Goal: Task Accomplishment & Management: Use online tool/utility

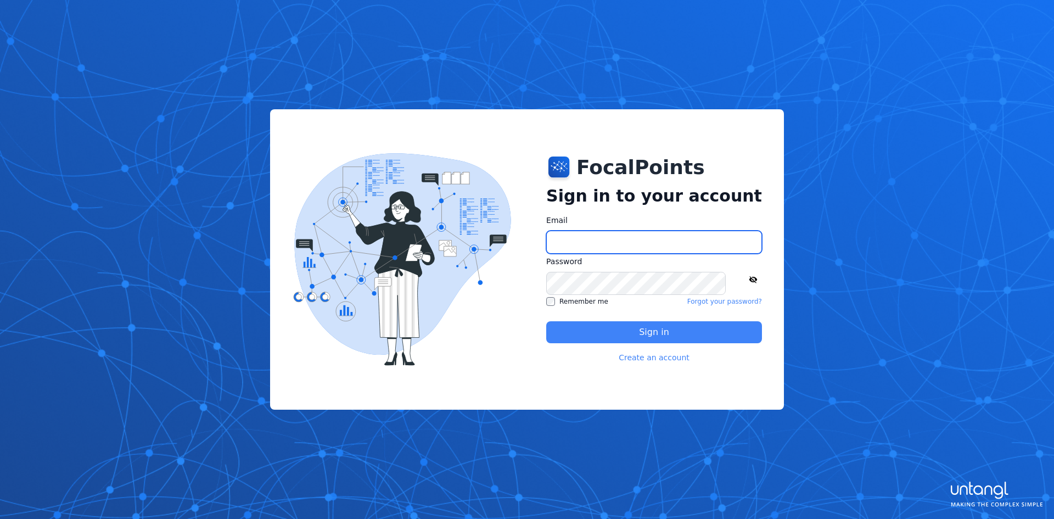
type input "**********"
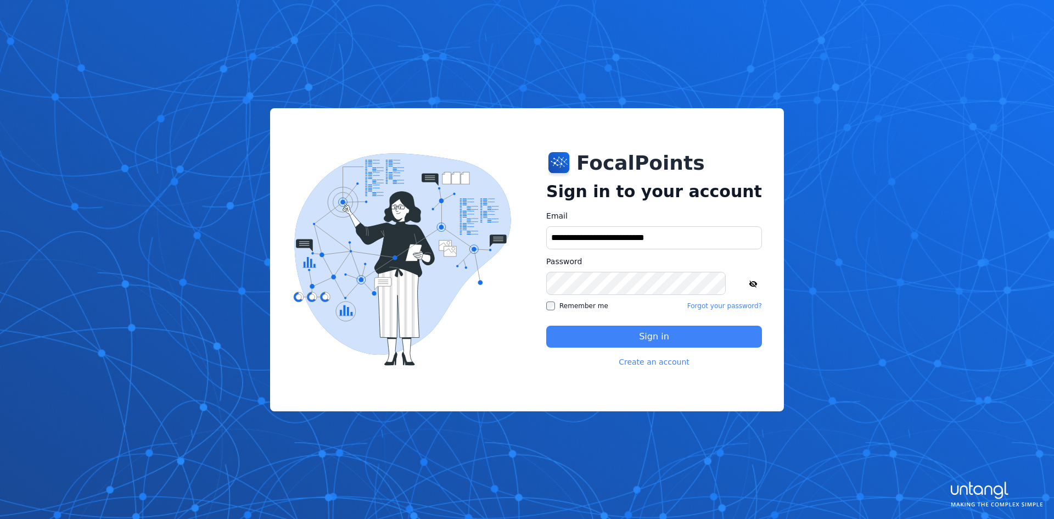
click at [573, 304] on label "Remember me" at bounding box center [577, 306] width 62 height 9
click at [605, 336] on button "Sign in" at bounding box center [654, 337] width 216 height 22
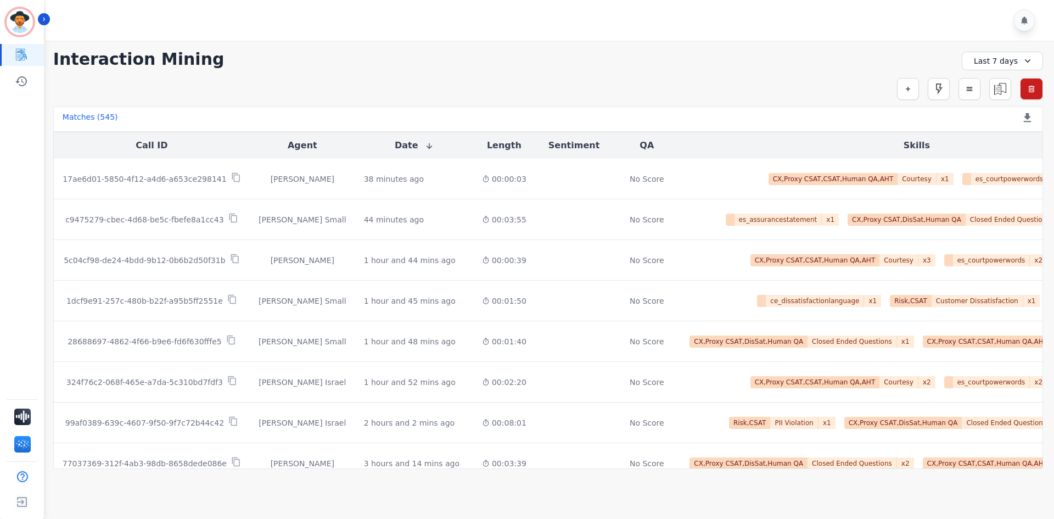
click at [659, 514] on main "**********" at bounding box center [548, 300] width 1012 height 519
click at [939, 65] on div "+10" at bounding box center [938, 62] width 19 height 19
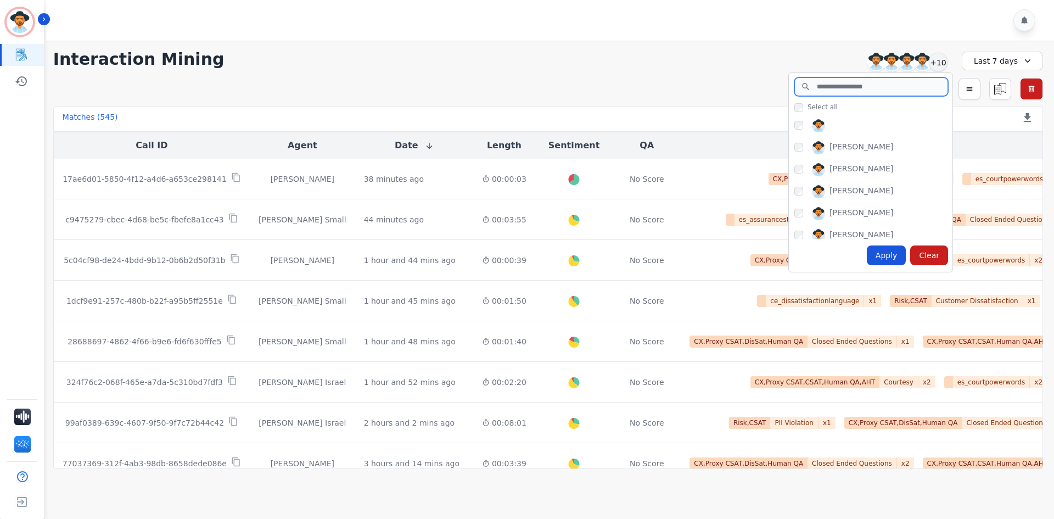
click at [838, 82] on input "search" at bounding box center [872, 86] width 154 height 19
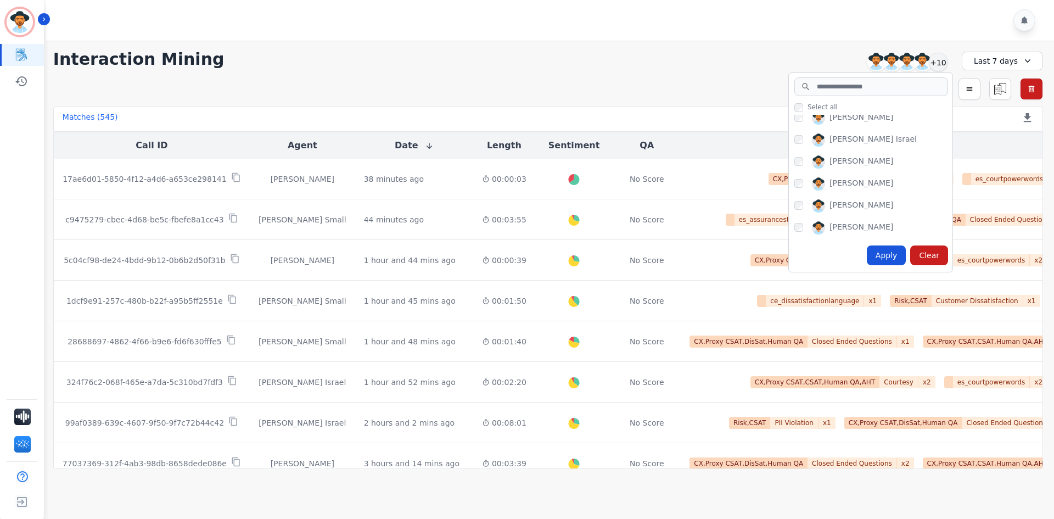
click at [835, 193] on div "[PERSON_NAME]" at bounding box center [874, 186] width 158 height 18
click at [801, 188] on div "[PERSON_NAME] Small" at bounding box center [874, 186] width 158 height 18
click at [891, 259] on div "Apply" at bounding box center [887, 255] width 40 height 20
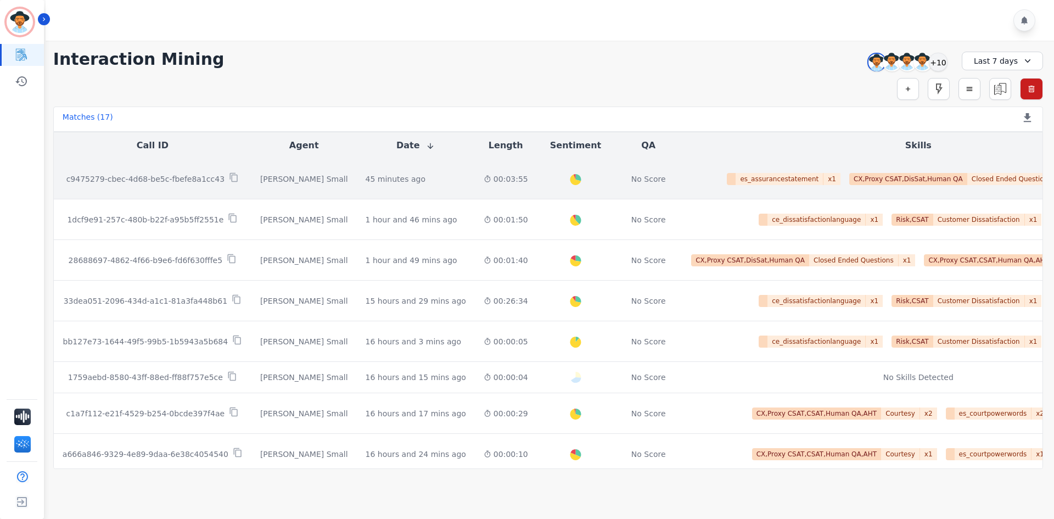
click at [824, 182] on span "x 1" at bounding box center [832, 179] width 17 height 12
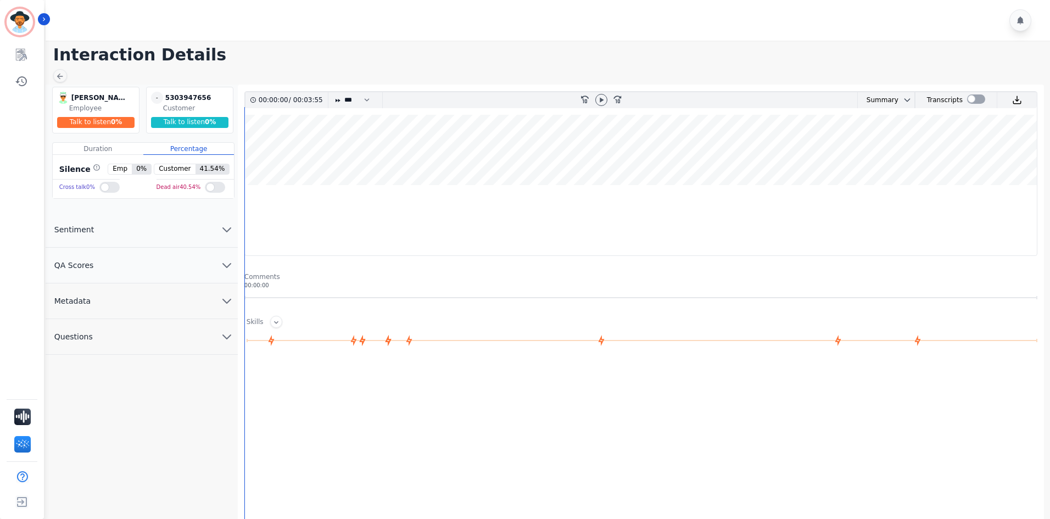
click at [62, 94] on img at bounding box center [63, 98] width 12 height 12
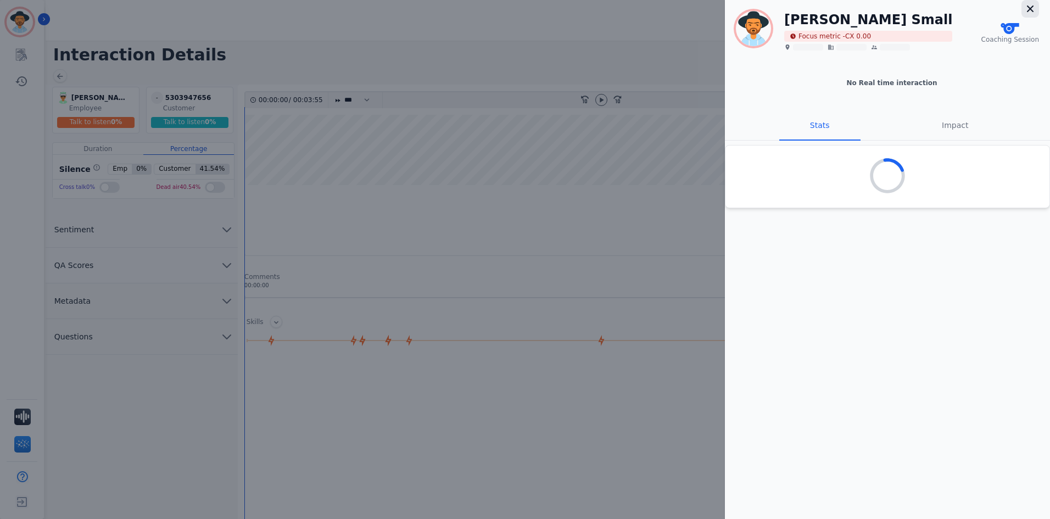
click at [1027, 11] on icon "button" at bounding box center [1030, 8] width 11 height 11
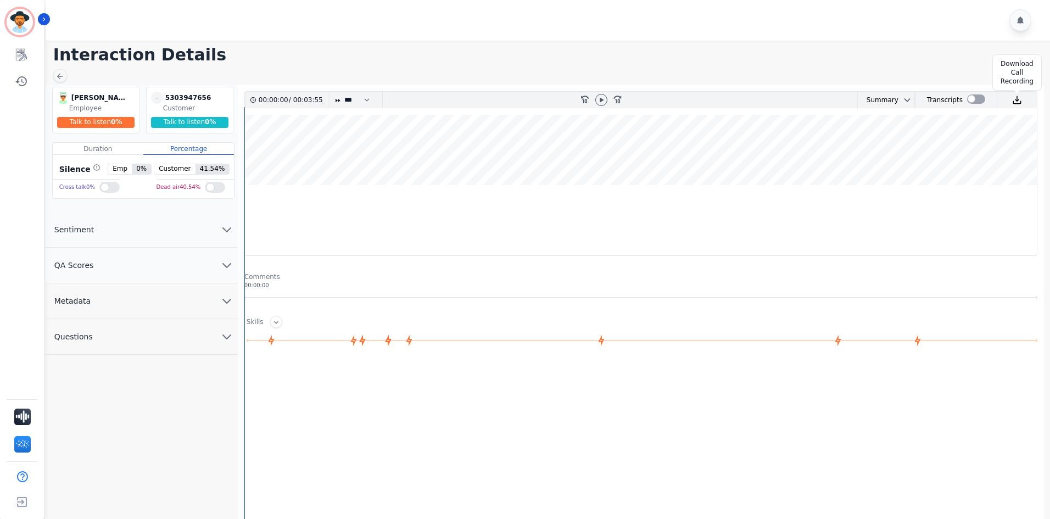
click at [1015, 100] on img at bounding box center [1017, 100] width 10 height 10
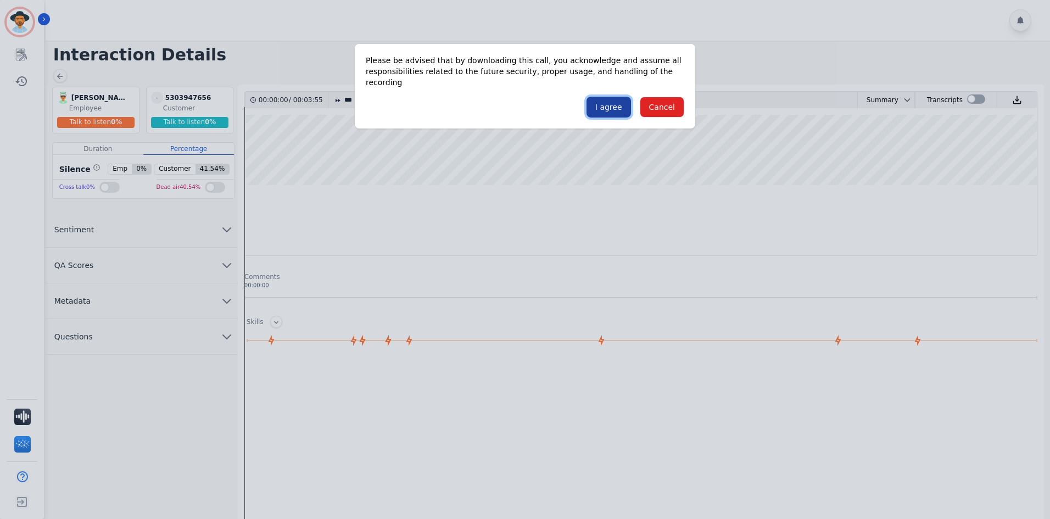
click at [606, 97] on button "I agree" at bounding box center [609, 107] width 44 height 21
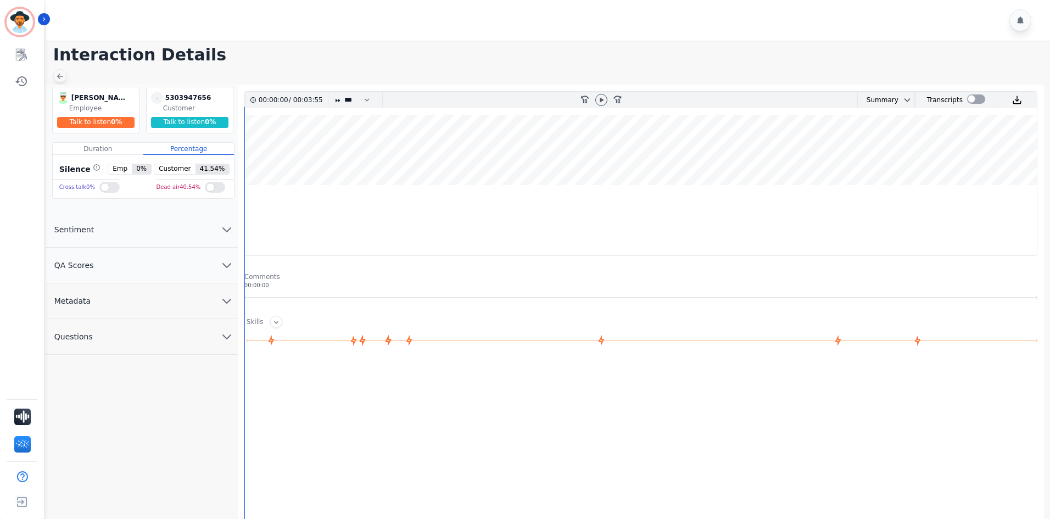
click at [59, 76] on icon at bounding box center [59, 76] width 9 height 9
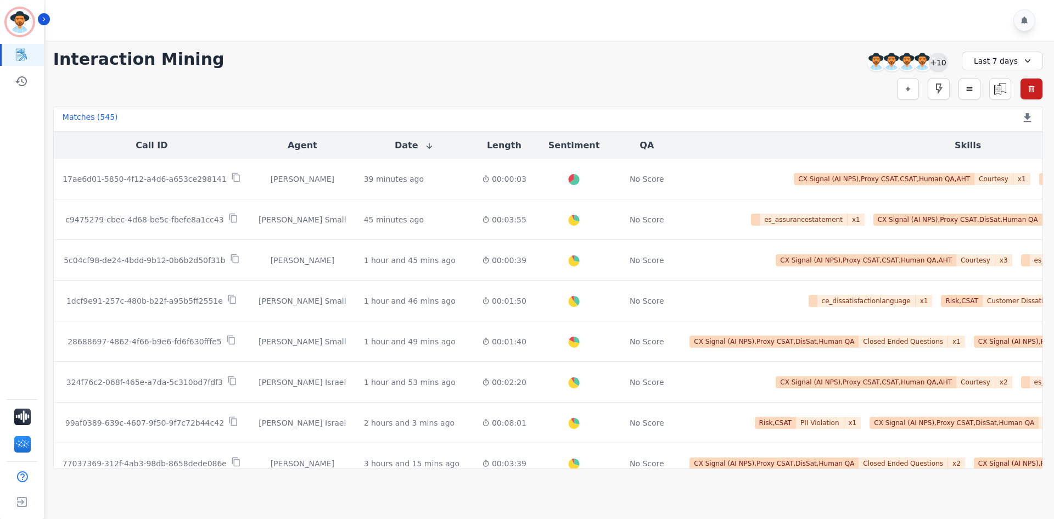
click at [942, 57] on div "+10" at bounding box center [938, 62] width 19 height 19
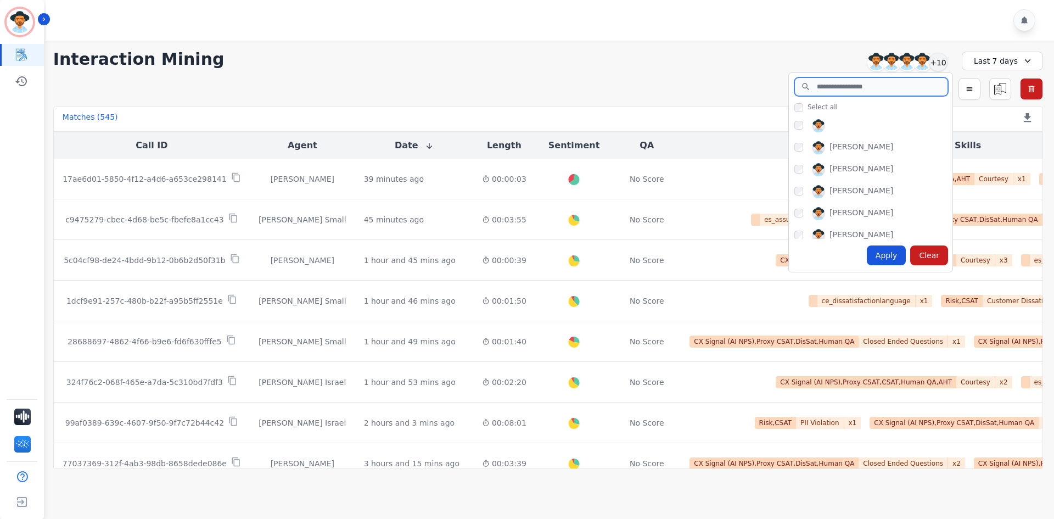
click at [838, 87] on input "search" at bounding box center [872, 86] width 154 height 19
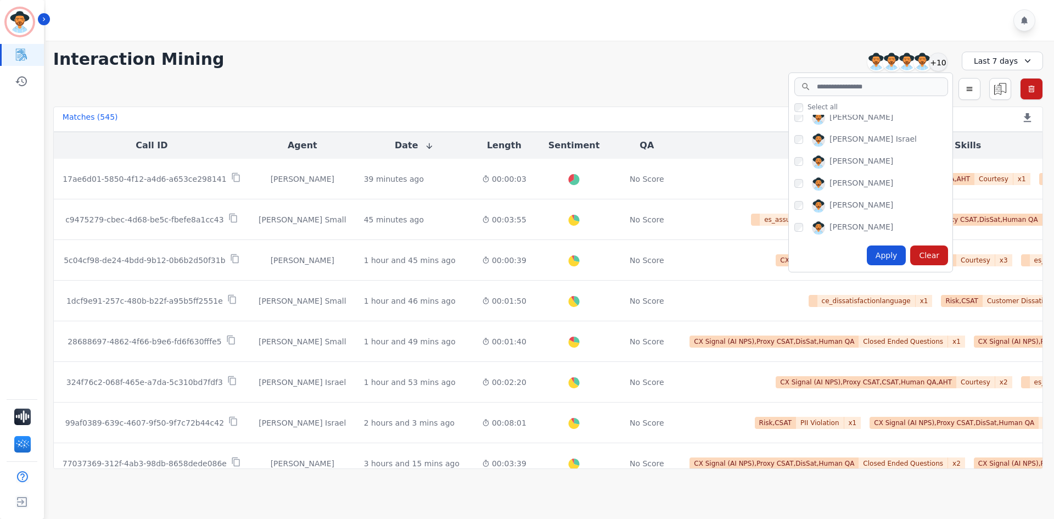
click at [834, 164] on div "[PERSON_NAME]" at bounding box center [862, 161] width 64 height 13
click at [890, 256] on div "Apply" at bounding box center [887, 255] width 40 height 20
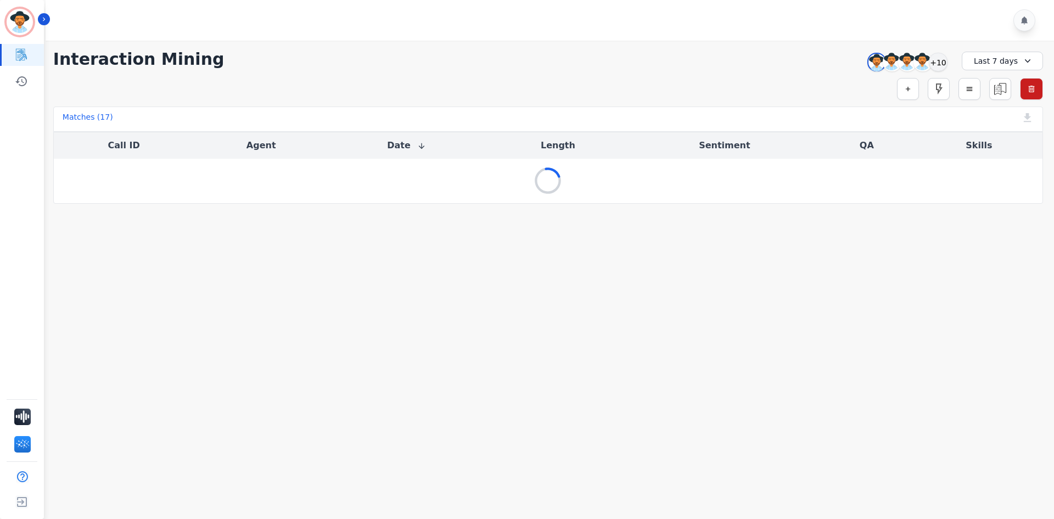
click at [995, 62] on div "Last 7 days" at bounding box center [1002, 61] width 81 height 19
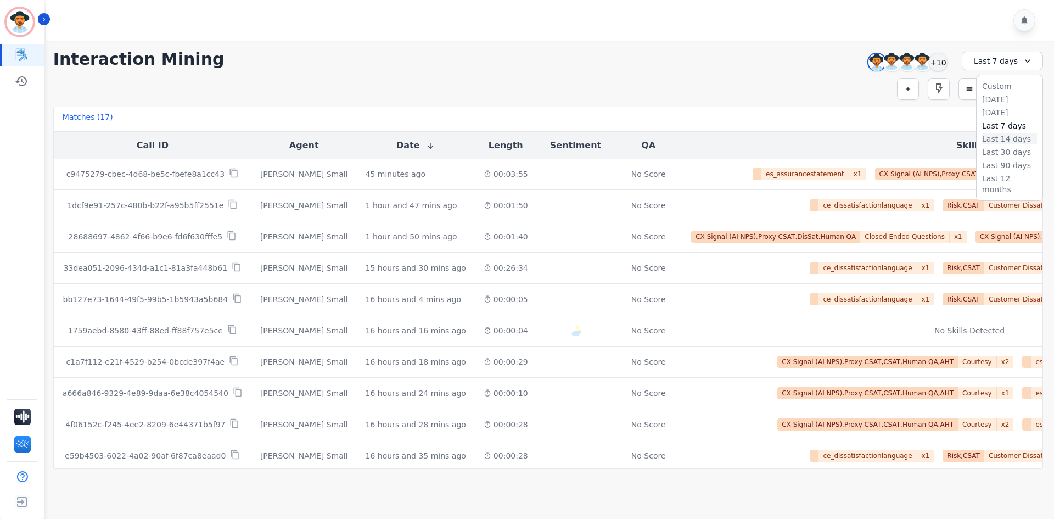
click at [997, 141] on li "Last 14 days" at bounding box center [1010, 138] width 55 height 11
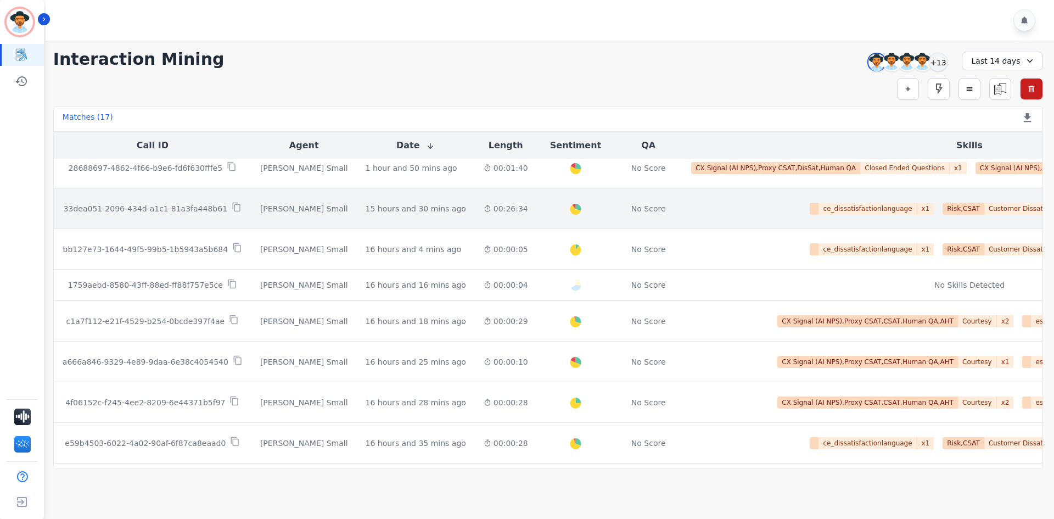
scroll to position [0, 0]
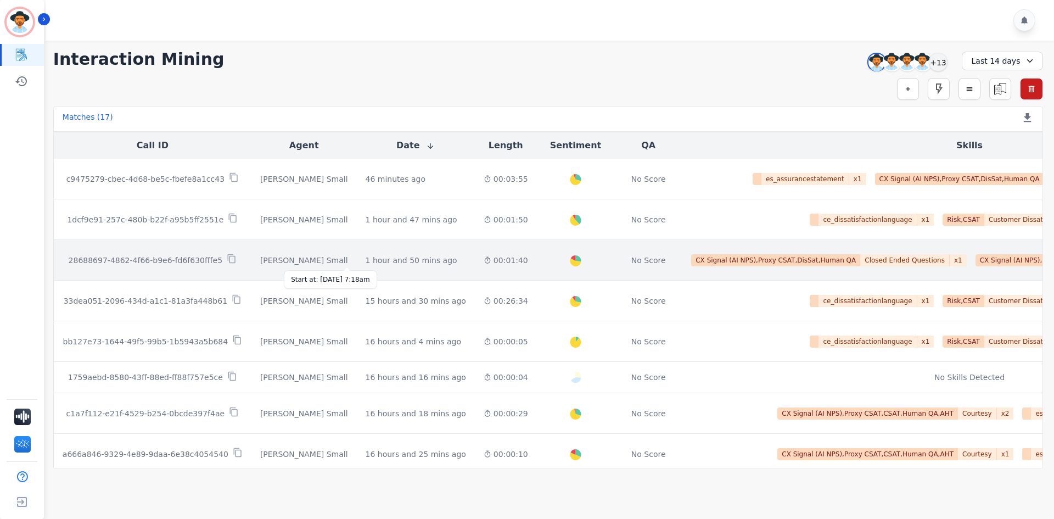
click at [366, 261] on div "1 hour and 50 mins ago" at bounding box center [412, 260] width 92 height 11
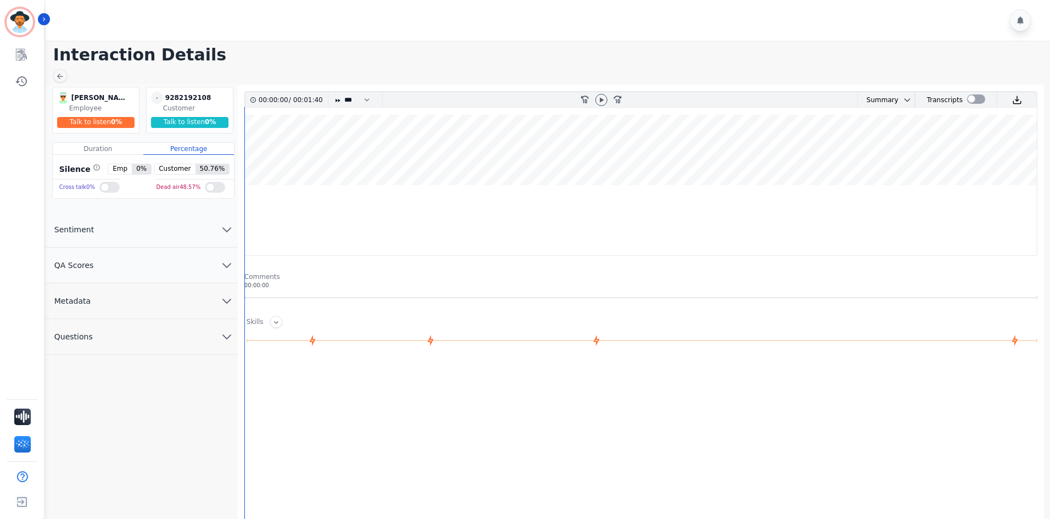
click at [594, 100] on div at bounding box center [601, 100] width 16 height 16
click at [599, 98] on icon at bounding box center [601, 100] width 9 height 9
click at [57, 76] on icon at bounding box center [59, 76] width 9 height 9
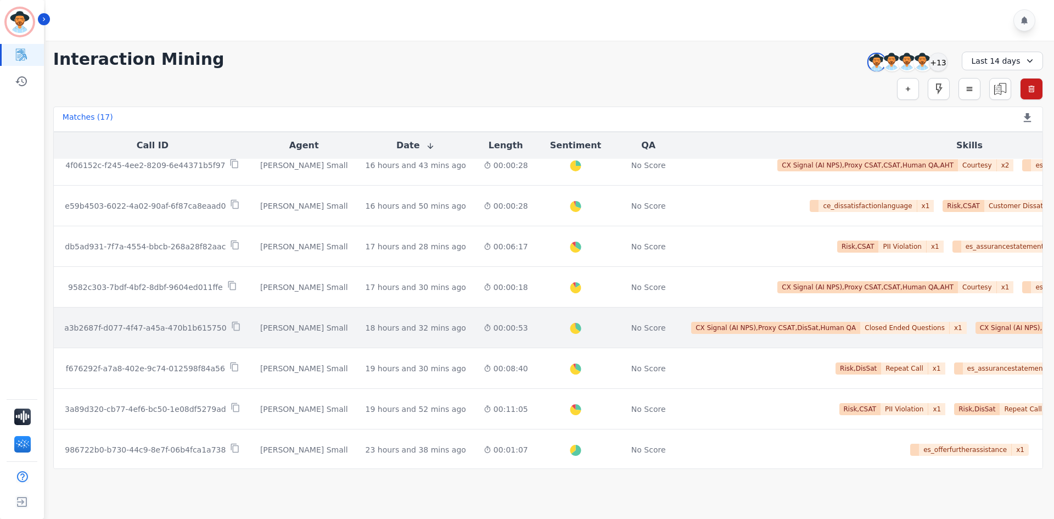
scroll to position [384, 0]
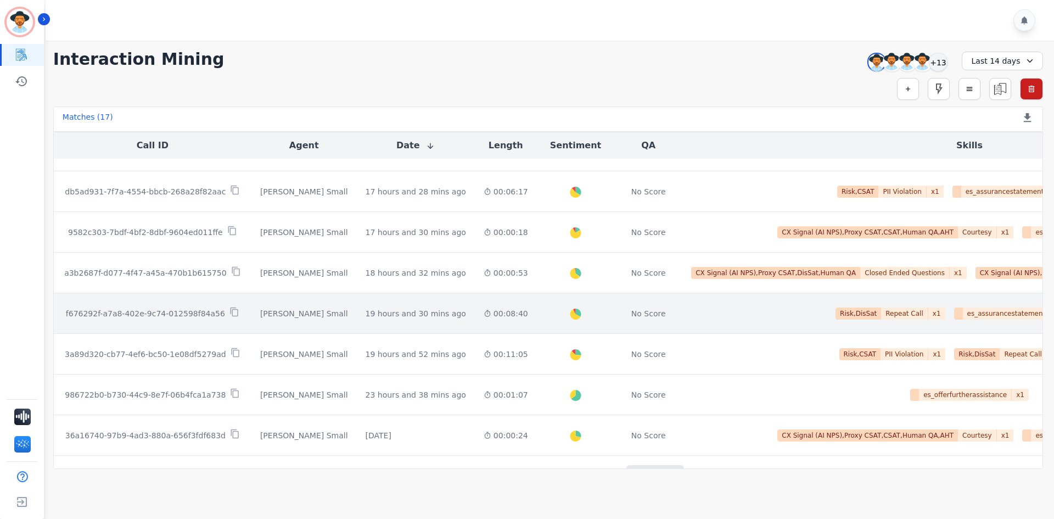
click at [288, 328] on td "[PERSON_NAME] Small" at bounding box center [304, 313] width 105 height 41
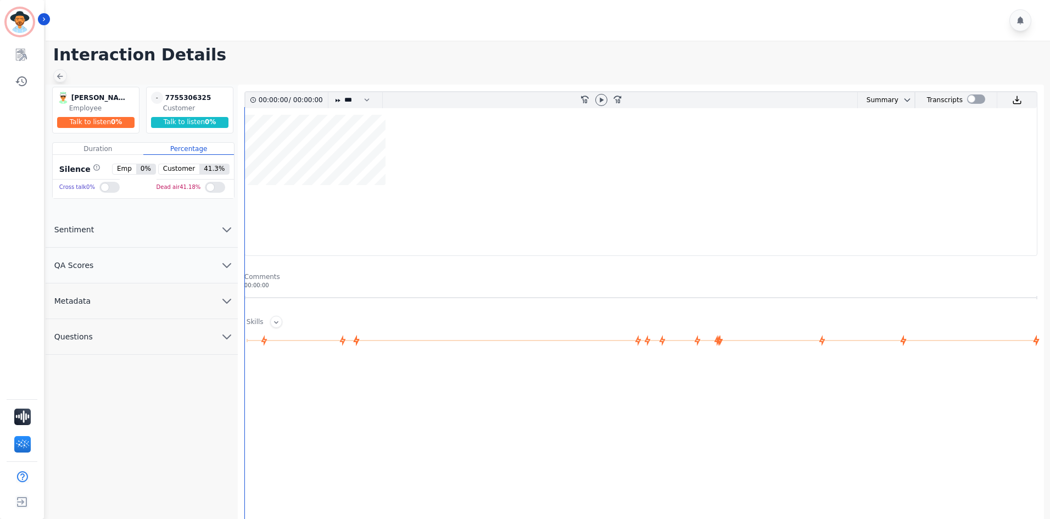
click at [65, 77] on div at bounding box center [60, 75] width 14 height 13
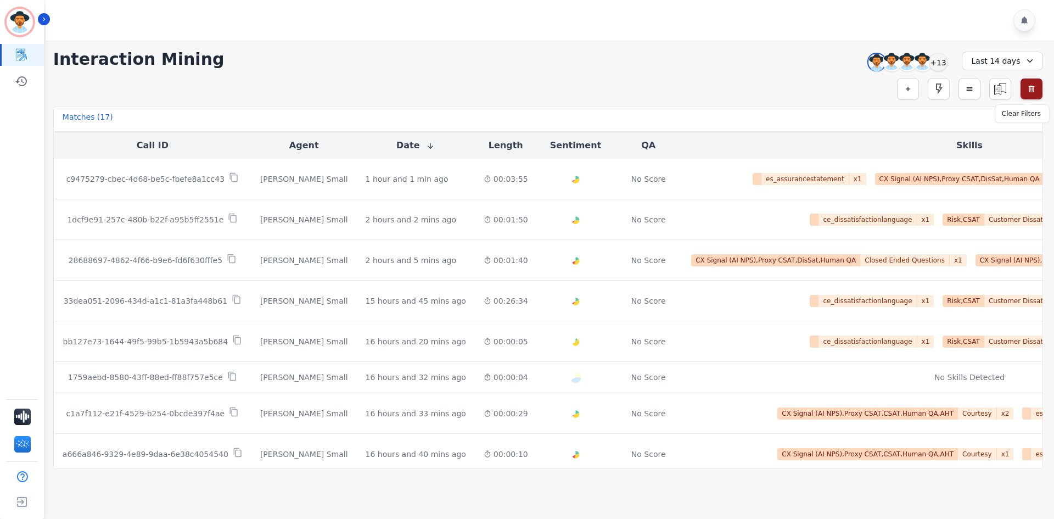
click at [1035, 86] on icon "button" at bounding box center [1032, 89] width 9 height 9
